Goal: Task Accomplishment & Management: Use online tool/utility

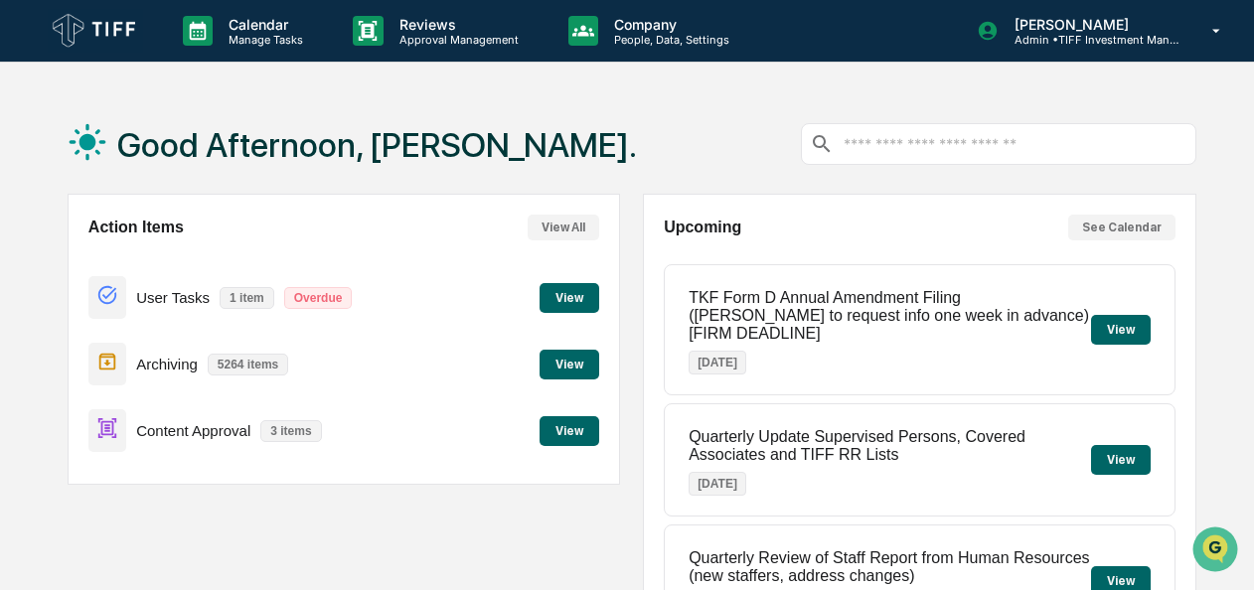
click at [585, 294] on button "View" at bounding box center [570, 298] width 60 height 30
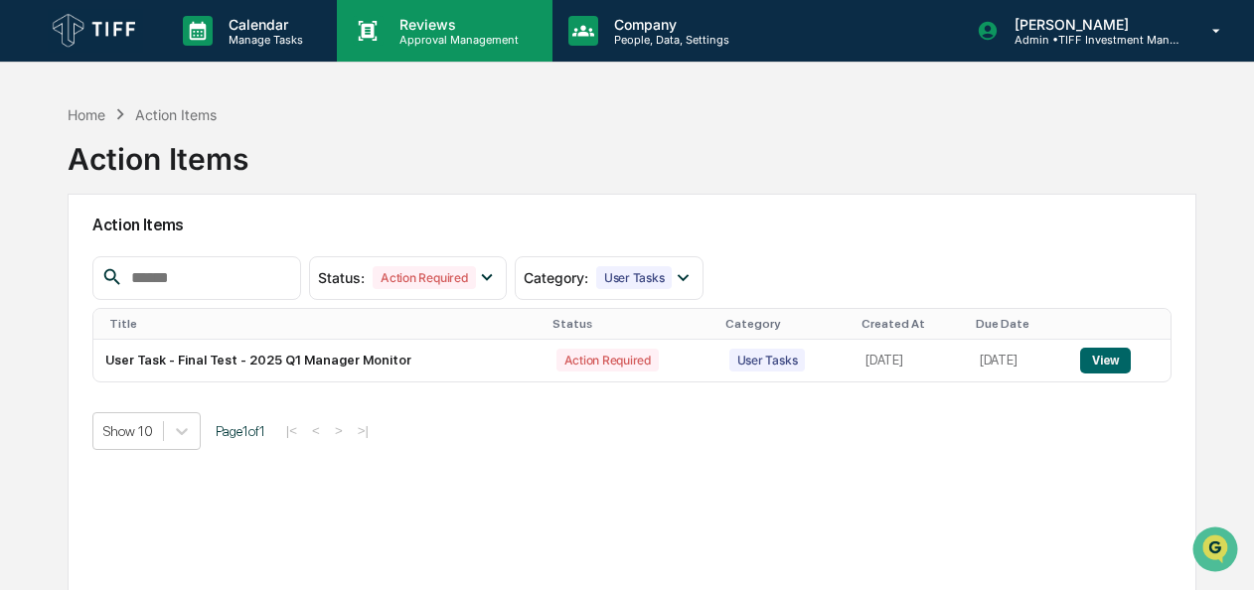
click at [425, 38] on p "Approval Management" at bounding box center [456, 40] width 145 height 14
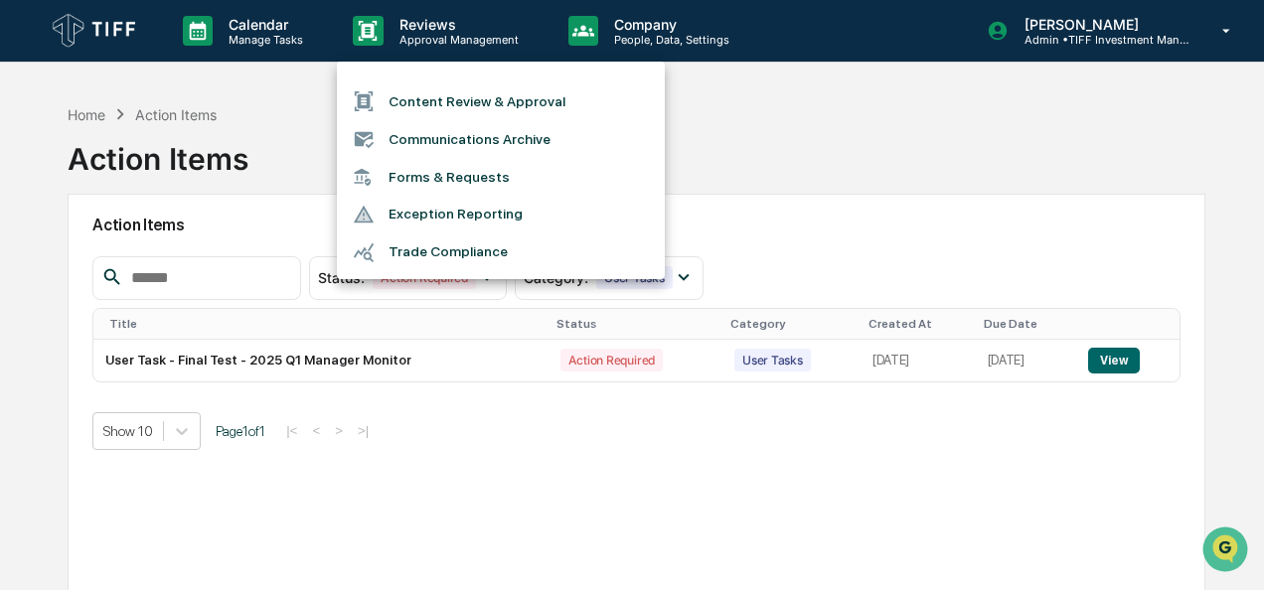
click at [474, 103] on li "Content Review & Approval" at bounding box center [501, 101] width 328 height 38
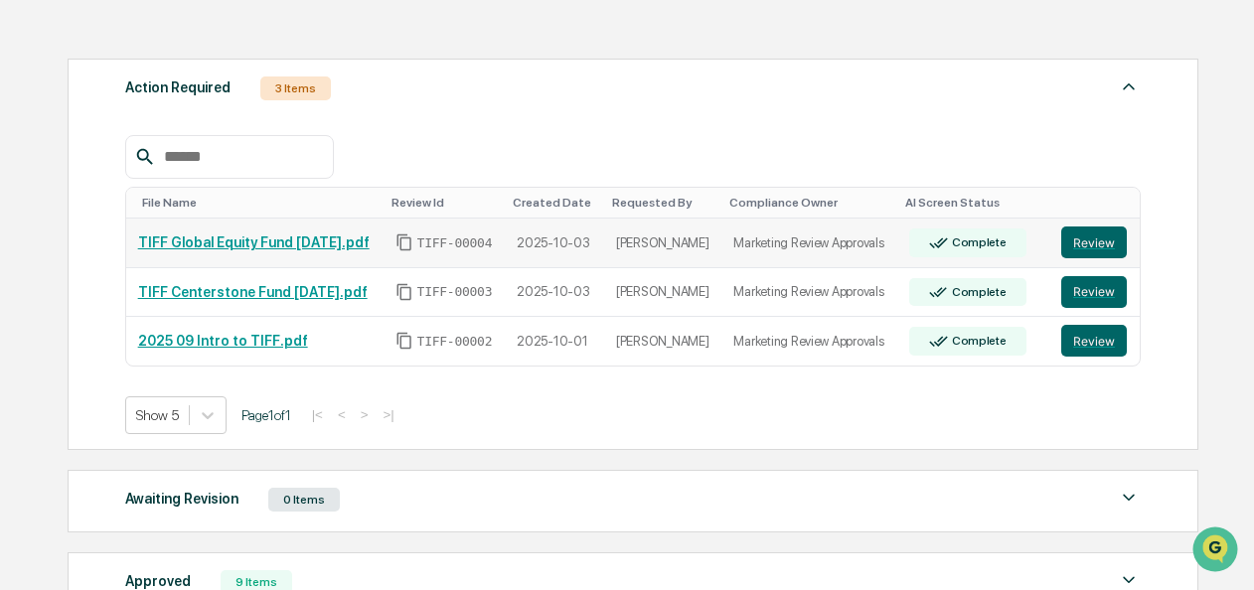
scroll to position [298, 0]
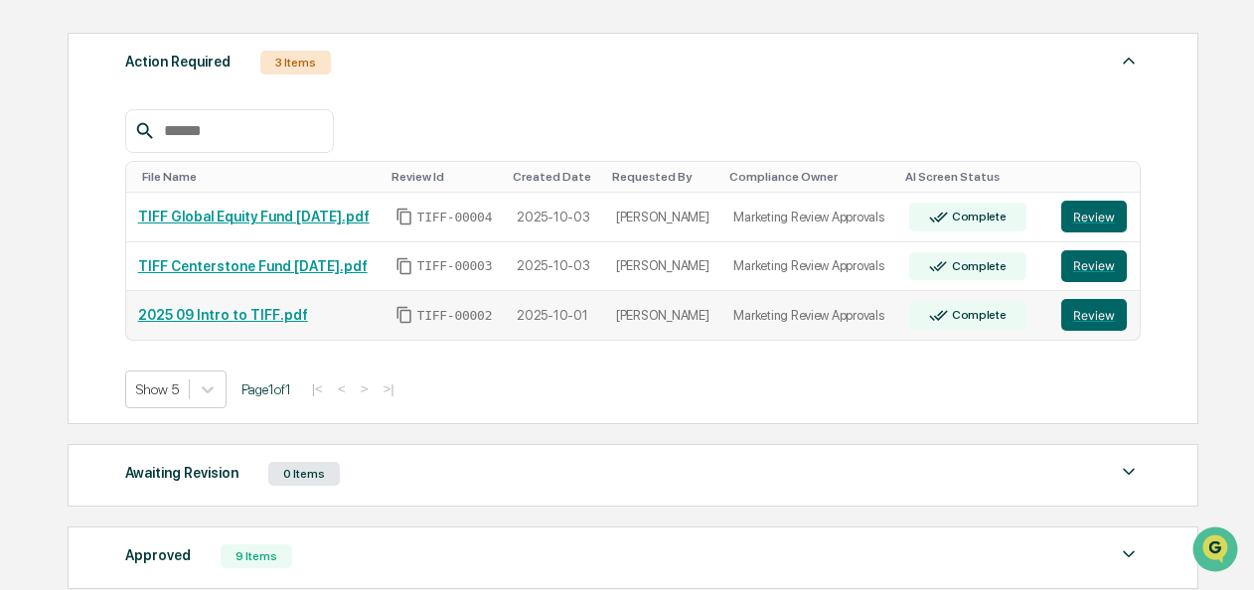
click at [227, 315] on link "2025 09 Intro to TIFF.pdf" at bounding box center [223, 315] width 170 height 16
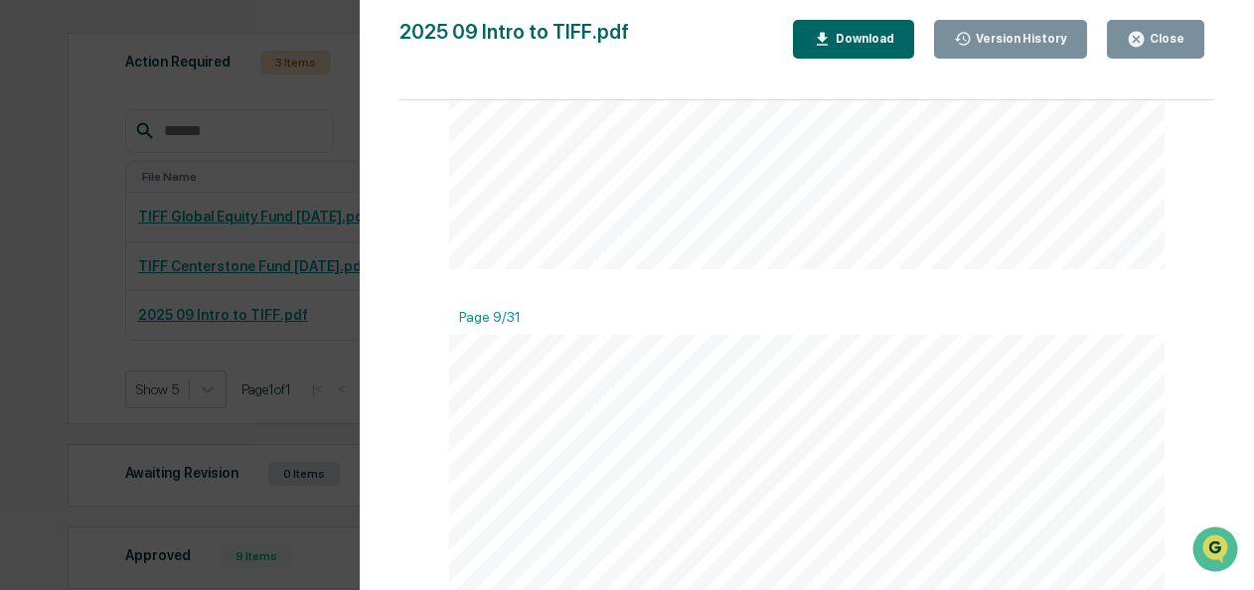
scroll to position [4870, 0]
